Goal: Task Accomplishment & Management: Manage account settings

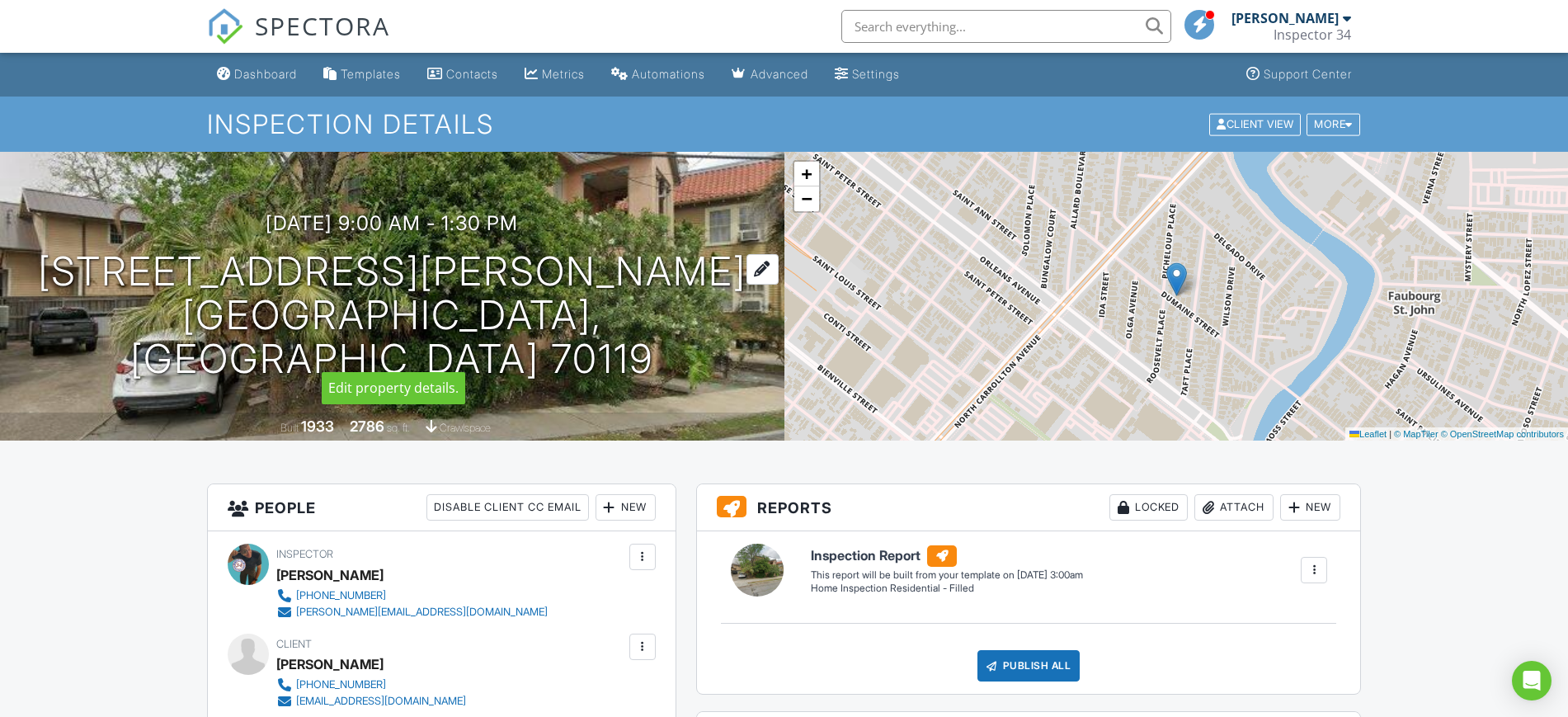
click at [747, 285] on div at bounding box center [763, 269] width 33 height 31
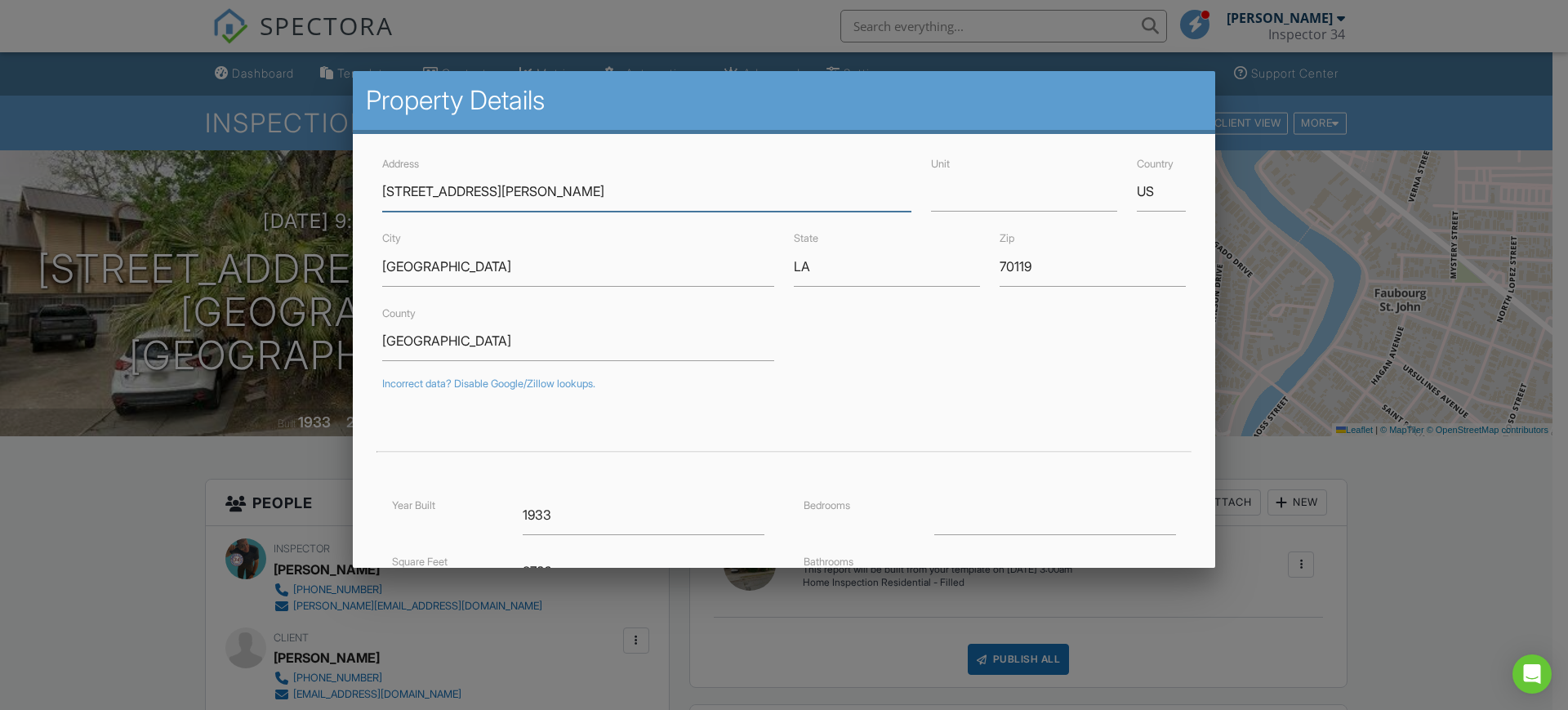
click at [413, 192] on input "3813 Dumaine St" at bounding box center [647, 191] width 529 height 40
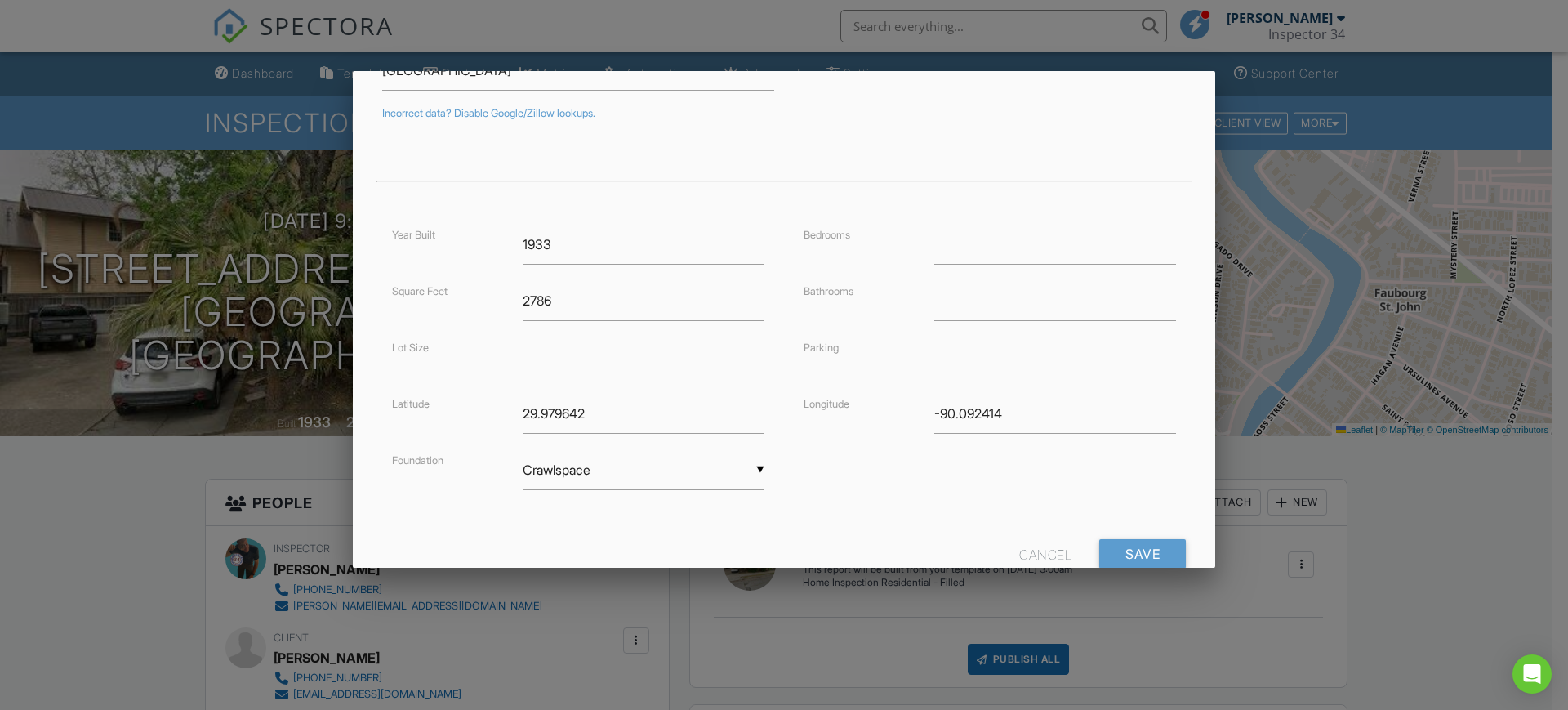
scroll to position [319, 0]
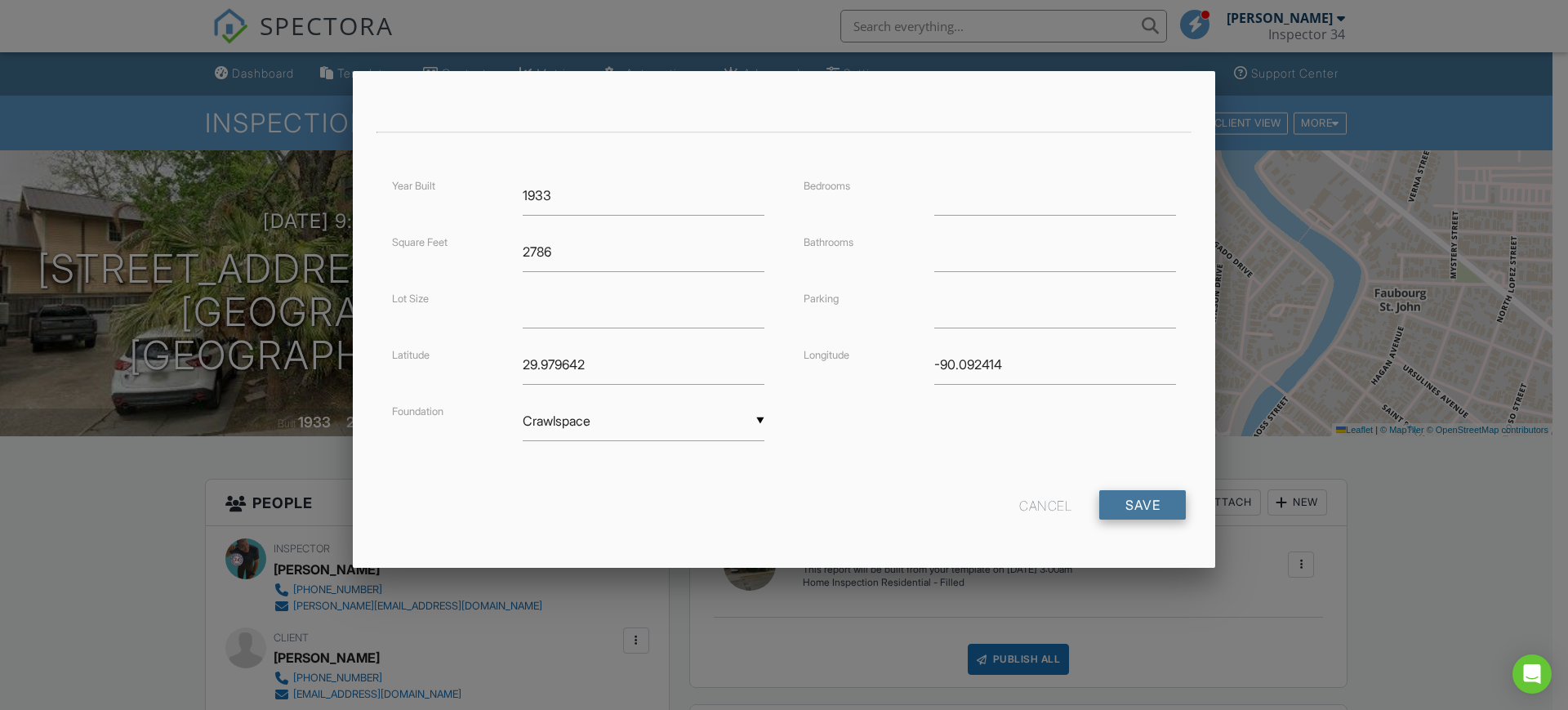
type input "[STREET_ADDRESS][PERSON_NAME]"
click at [1148, 498] on input "Save" at bounding box center [1143, 505] width 87 height 30
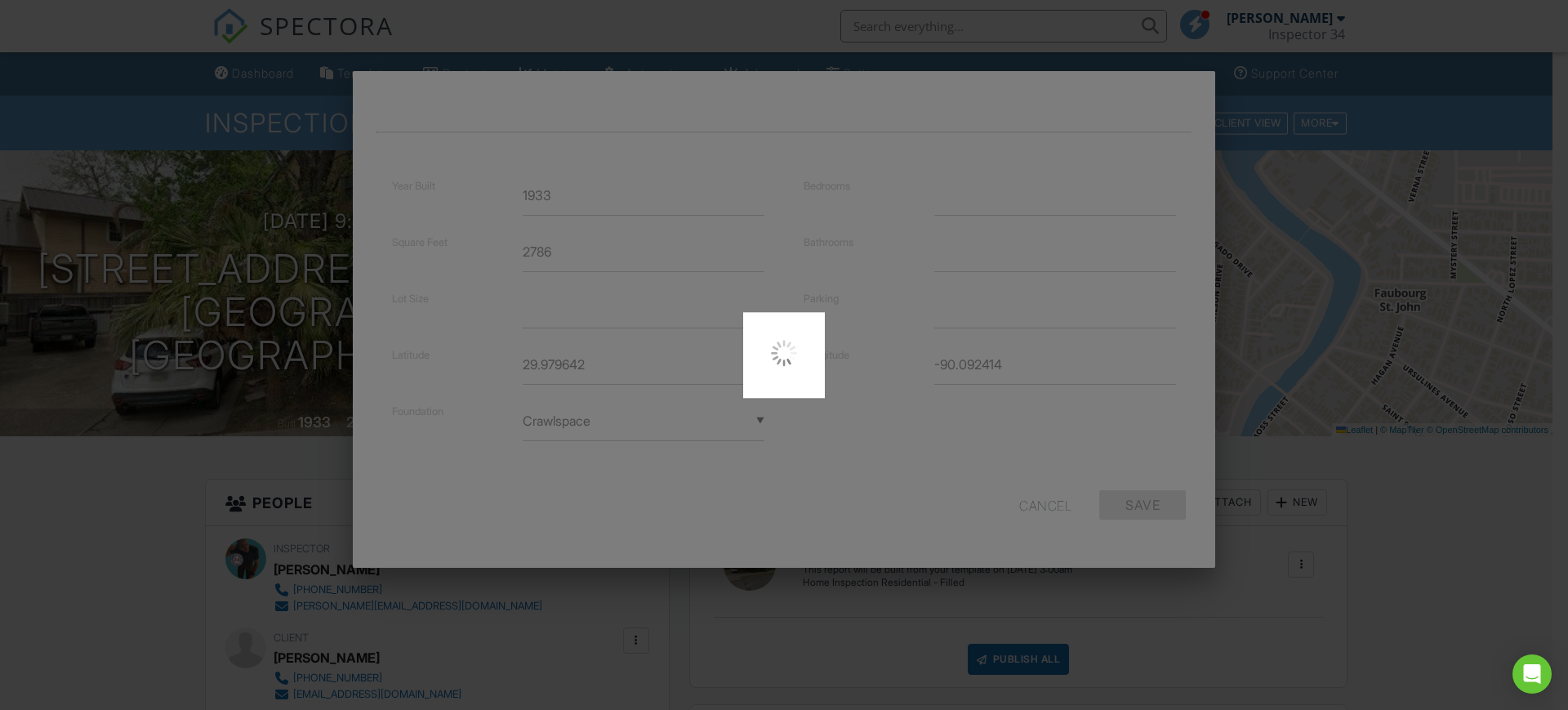
type input "29.9796421"
type input "-90.0924141"
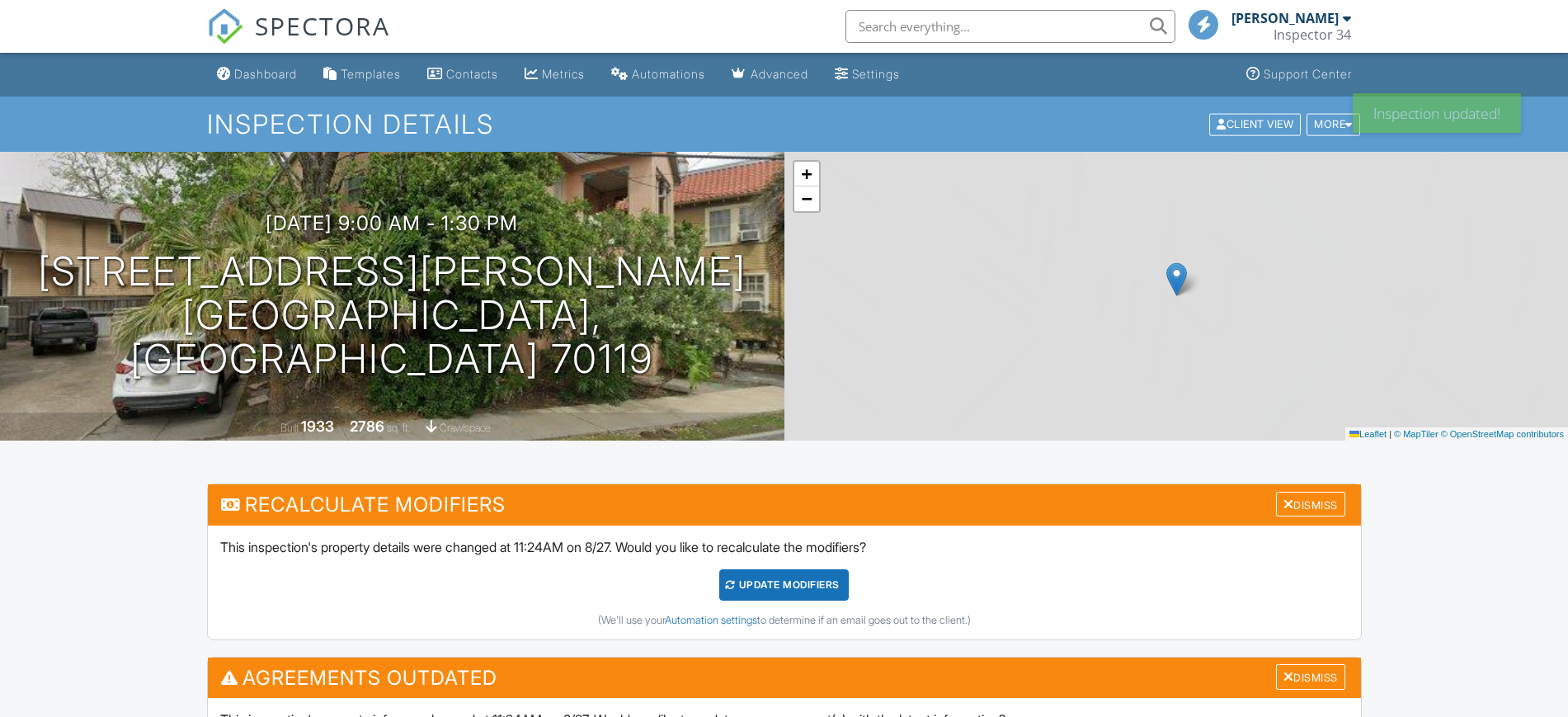
click at [777, 582] on div "UPDATE Modifiers" at bounding box center [784, 585] width 129 height 32
